Goal: Obtain resource: Download file/media

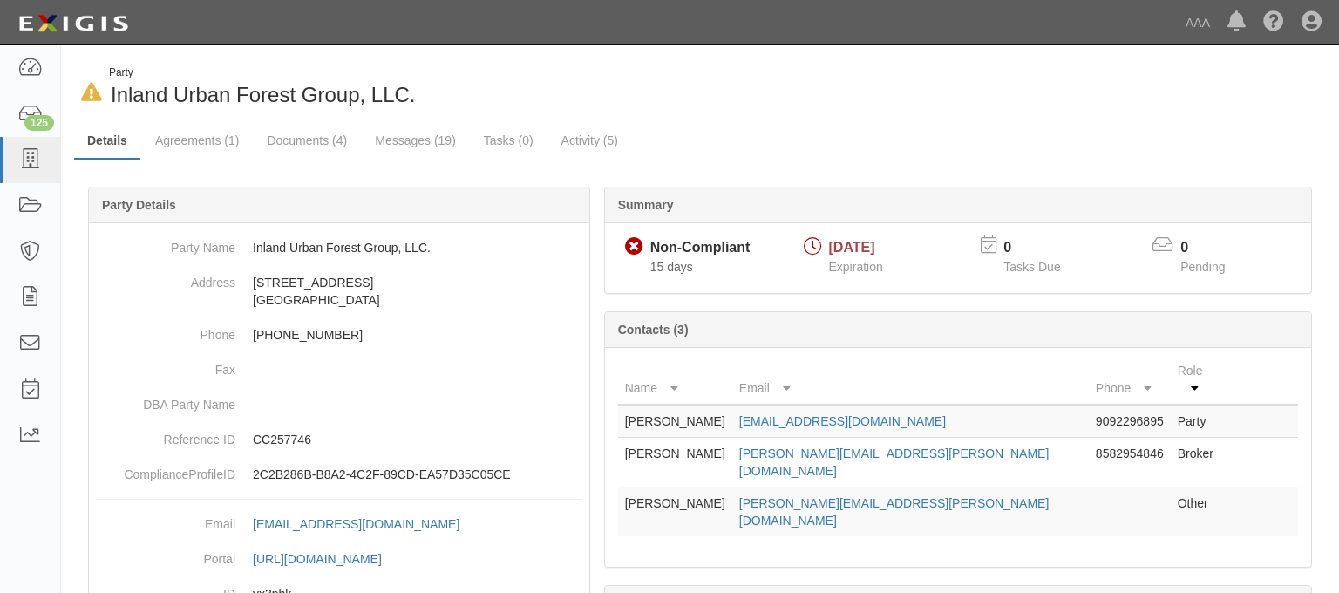
click at [289, 58] on div "In Default since 09/15/2025 Party Inland Urban Forest Group, LLC. Details Agree…" at bounding box center [700, 391] width 1278 height 679
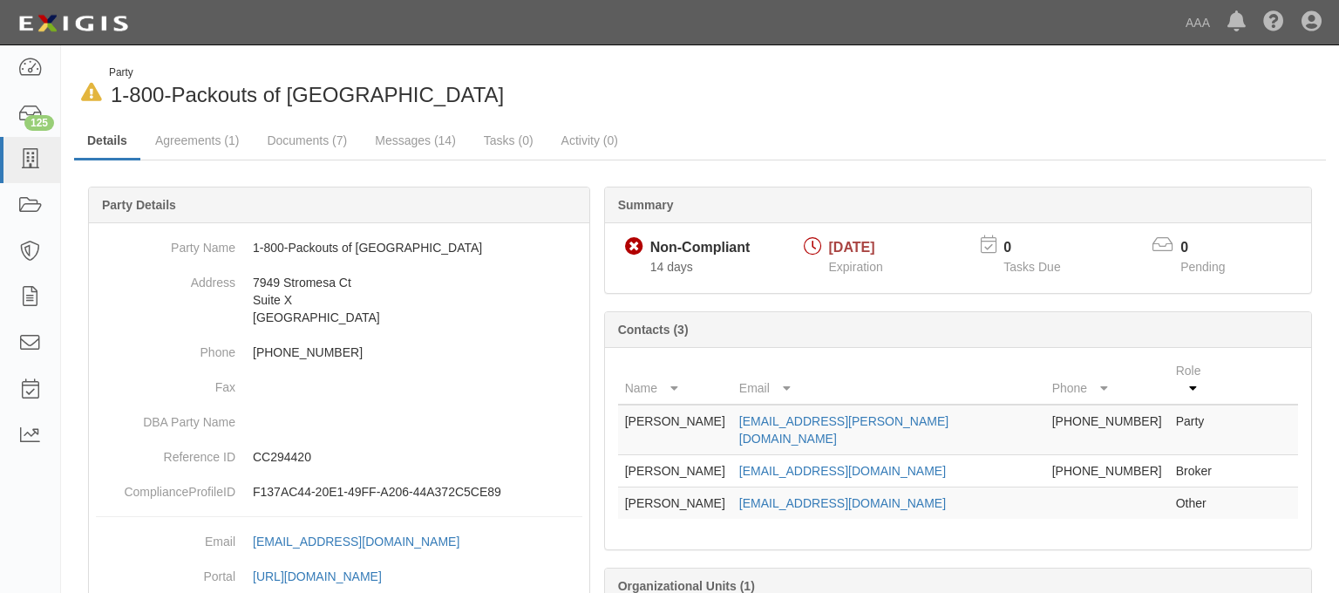
click at [409, 98] on span "1-800-Packouts of San Diego North" at bounding box center [307, 95] width 393 height 24
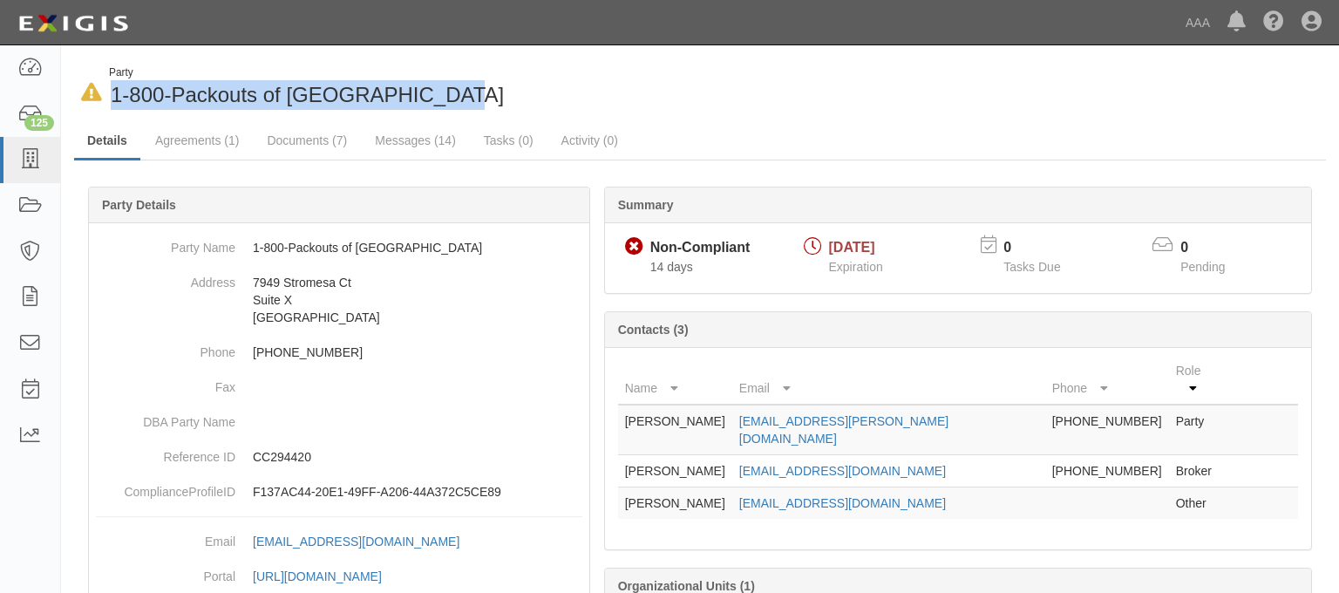
drag, startPoint x: 440, startPoint y: 90, endPoint x: 110, endPoint y: 93, distance: 330.4
click at [110, 93] on div "Party 1-800-Packouts of San Diego North" at bounding box center [303, 87] width 402 height 44
copy span "1-800-Packouts of San Diego North"
click at [245, 90] on span "1-800-Packouts of San Diego North" at bounding box center [307, 95] width 393 height 24
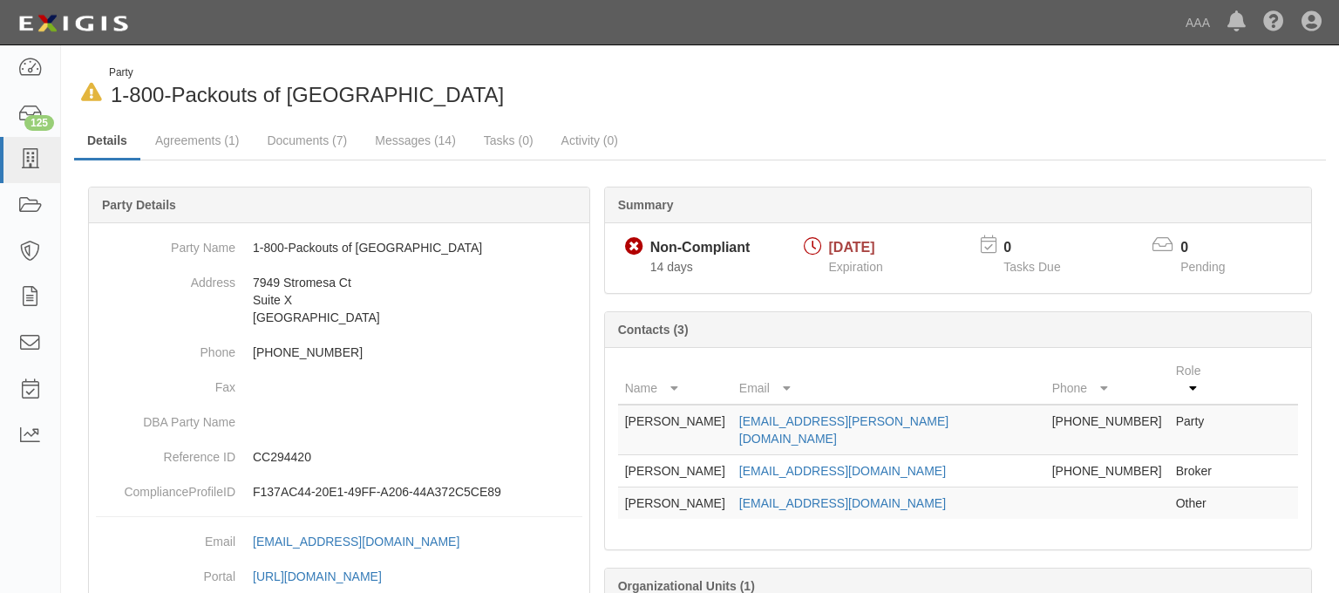
click at [547, 97] on div "In Default since 09/16/2025 Party 1-800-Packouts of San Diego North" at bounding box center [380, 87] width 613 height 44
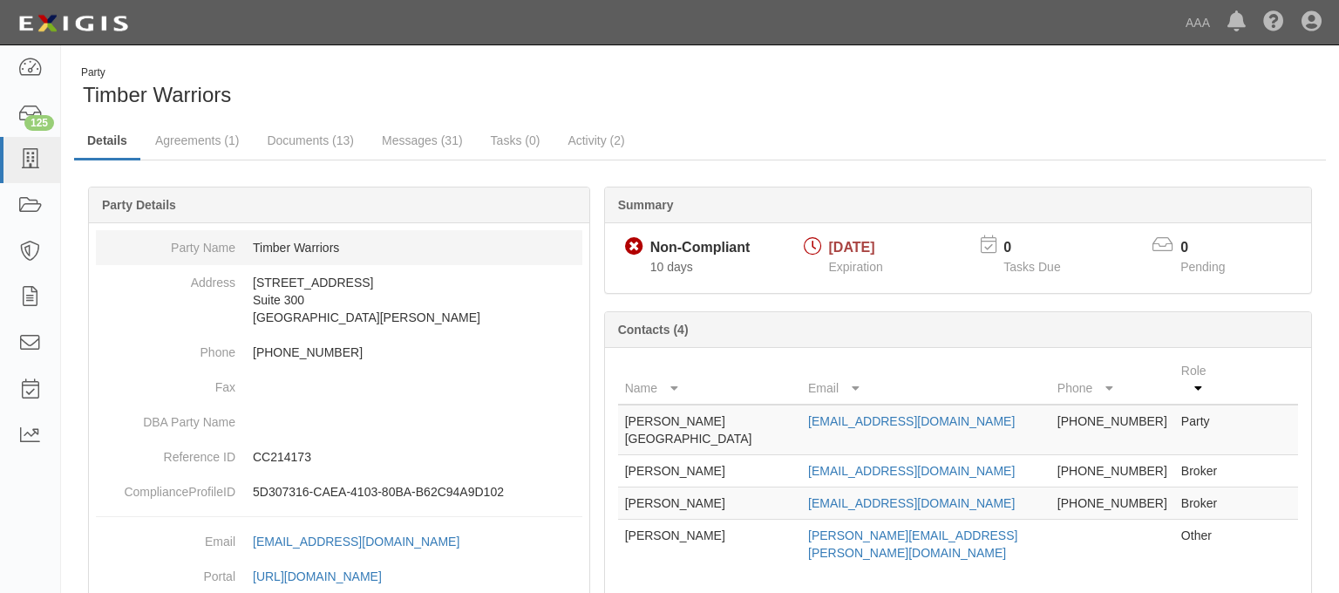
drag, startPoint x: 425, startPoint y: 251, endPoint x: 414, endPoint y: 244, distance: 13.3
click at [425, 251] on dd "Timber Warriors" at bounding box center [339, 247] width 486 height 35
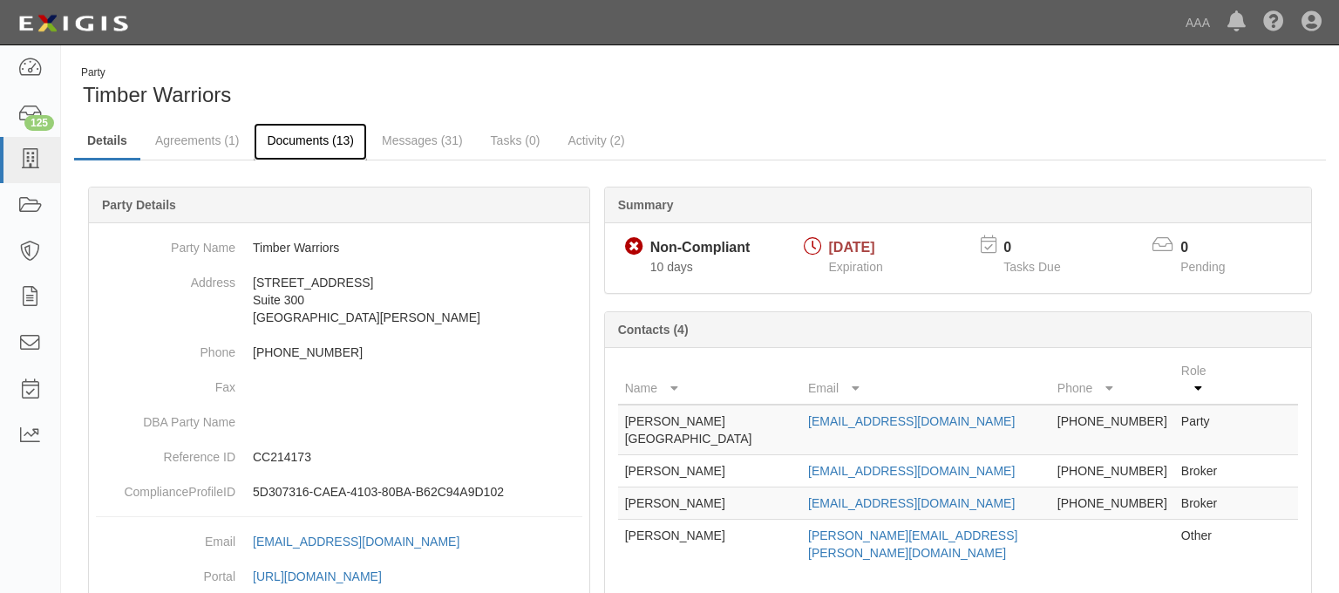
click at [300, 147] on link "Documents (13)" at bounding box center [310, 141] width 113 height 37
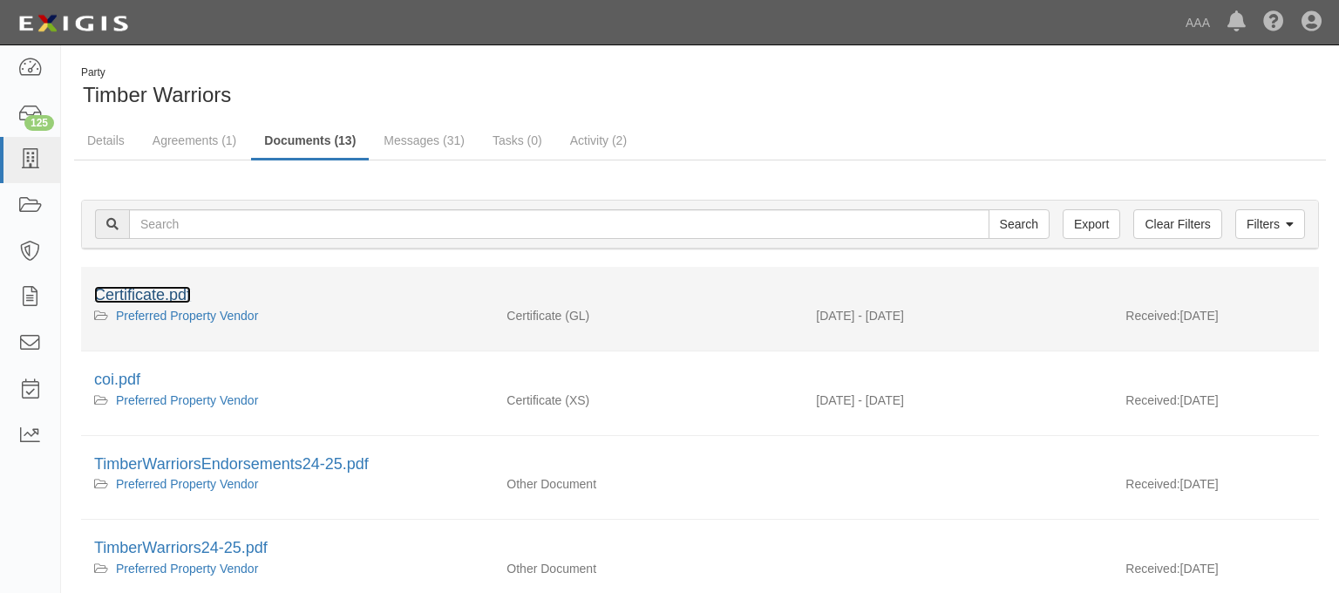
click at [125, 292] on link "Certificate.pdf" at bounding box center [142, 294] width 97 height 17
